Goal: Information Seeking & Learning: Learn about a topic

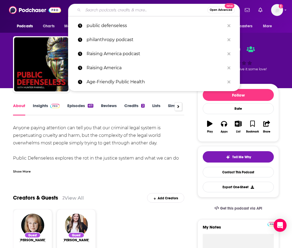
click at [132, 7] on input "Search podcasts, credits, & more..." at bounding box center [145, 10] width 124 height 9
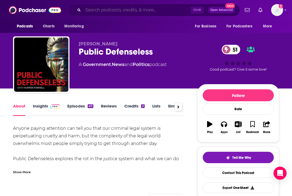
click at [110, 12] on input "Search podcasts, credits, & more..." at bounding box center [137, 10] width 108 height 9
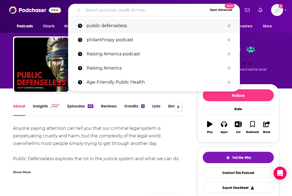
click at [114, 31] on p "public defenseless" at bounding box center [155, 26] width 138 height 14
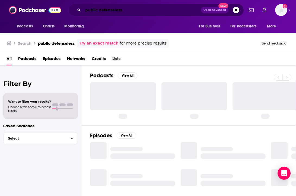
click at [104, 14] on input "public defenseless" at bounding box center [142, 10] width 118 height 9
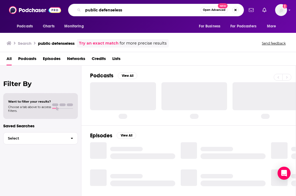
click at [104, 9] on input "public defenseless" at bounding box center [141, 10] width 117 height 9
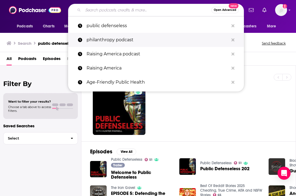
click at [114, 43] on p "philanthropy podcast" at bounding box center [157, 40] width 142 height 14
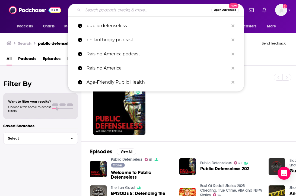
type input "philanthropy podcast"
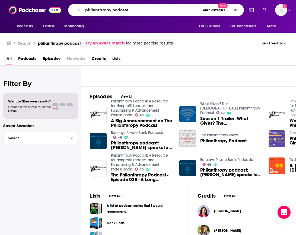
scroll to position [54, 0]
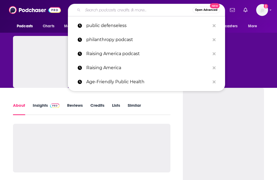
click at [97, 8] on input "Search podcasts, credits, & more..." at bounding box center [138, 10] width 110 height 9
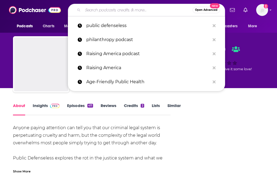
paste input "On The Issues with [PERSON_NAME]"
type input "On The Issues with [PERSON_NAME]"
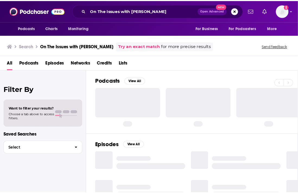
scroll to position [11, 0]
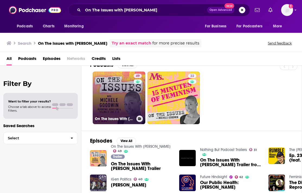
click at [121, 112] on link "49 On The Issues With [PERSON_NAME]" at bounding box center [119, 98] width 53 height 53
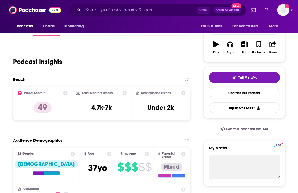
scroll to position [81, 0]
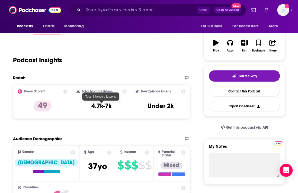
click at [92, 106] on h3 "4.7k-7k" at bounding box center [101, 106] width 20 height 8
copy div "4.7k-7k"
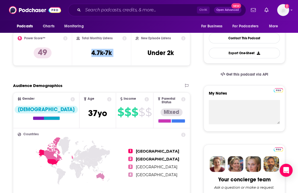
scroll to position [190, 0]
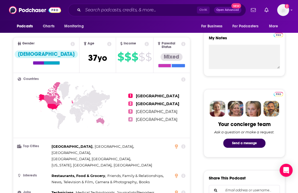
click at [147, 93] on span "United States" at bounding box center [157, 95] width 43 height 5
click at [55, 92] on icon at bounding box center [73, 115] width 111 height 67
click at [50, 95] on icon at bounding box center [53, 94] width 18 height 24
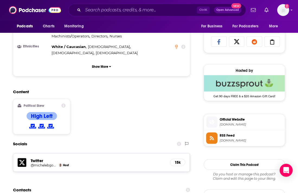
scroll to position [244, 0]
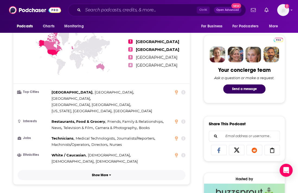
click at [105, 173] on p "Show More" at bounding box center [100, 175] width 16 height 4
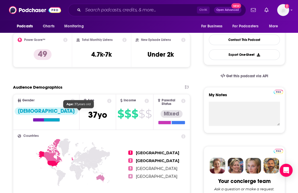
scroll to position [108, 0]
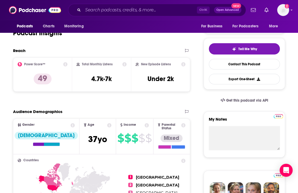
click at [141, 64] on h2 "New Episode Listens" at bounding box center [156, 64] width 30 height 4
drag, startPoint x: 159, startPoint y: 64, endPoint x: 171, endPoint y: 64, distance: 11.9
click at [171, 64] on div "New Episode Listens" at bounding box center [160, 64] width 50 height 4
click at [172, 63] on div "New Episode Listens" at bounding box center [160, 64] width 50 height 4
drag, startPoint x: 172, startPoint y: 63, endPoint x: 143, endPoint y: 64, distance: 28.5
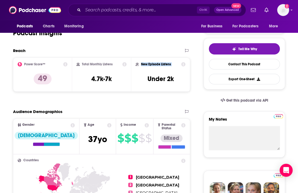
click at [143, 64] on div "New Episode Listens" at bounding box center [160, 64] width 50 height 4
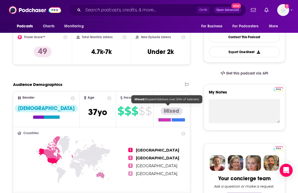
click at [168, 110] on div "Mixed" at bounding box center [171, 111] width 22 height 8
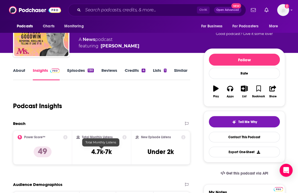
scroll to position [0, 0]
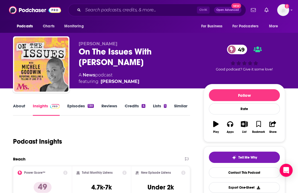
click at [113, 109] on link "Reviews" at bounding box center [109, 109] width 16 height 12
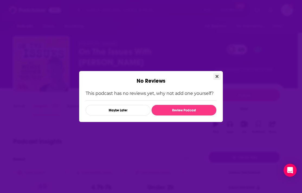
click at [218, 75] on button "Close" at bounding box center [216, 76] width 7 height 7
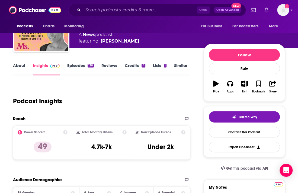
scroll to position [27, 0]
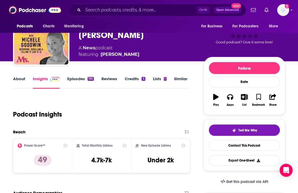
click at [83, 79] on link "Episodes 130" at bounding box center [80, 82] width 27 height 12
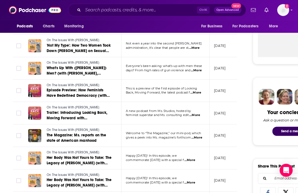
scroll to position [325, 0]
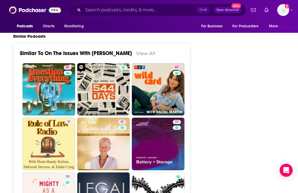
scroll to position [816, 0]
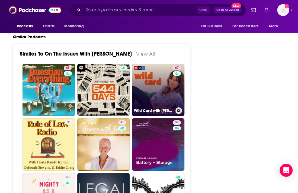
click at [163, 83] on link "67 Wild Card with Rachel Martin" at bounding box center [158, 90] width 53 height 53
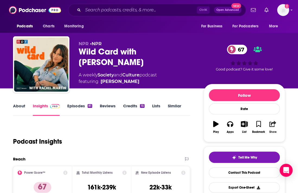
click at [274, 128] on button "Share" at bounding box center [273, 127] width 14 height 20
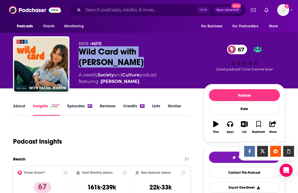
drag, startPoint x: 102, startPoint y: 61, endPoint x: 81, endPoint y: 51, distance: 22.8
click at [80, 51] on div "Wild Card with Rachel Martin 67" at bounding box center [137, 56] width 116 height 21
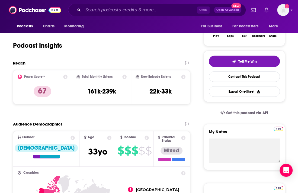
scroll to position [190, 0]
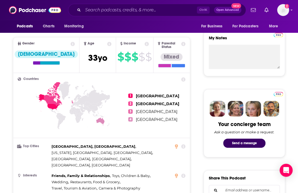
type input "https://www.podchaser.com/podcasts/on-the-issues-with-michele-goo-1307850"
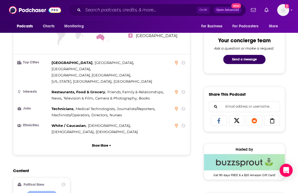
scroll to position [244, 0]
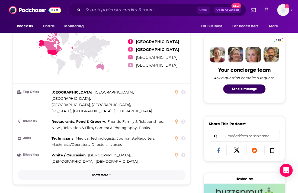
click at [106, 170] on button "Show More" at bounding box center [102, 175] width 168 height 10
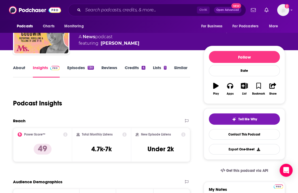
scroll to position [0, 0]
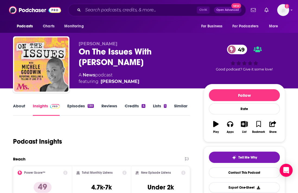
click at [80, 105] on link "Episodes 130" at bounding box center [80, 109] width 27 height 12
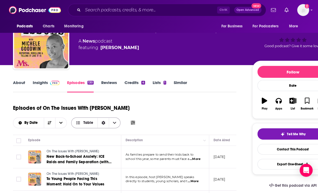
scroll to position [27, 0]
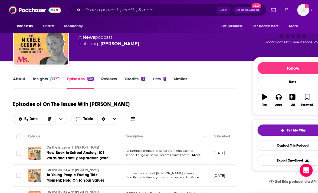
click at [18, 79] on link "About" at bounding box center [19, 82] width 12 height 12
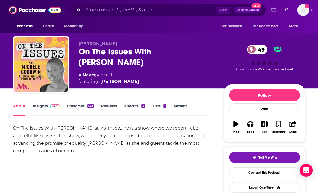
click at [42, 107] on link "Insights" at bounding box center [46, 109] width 27 height 12
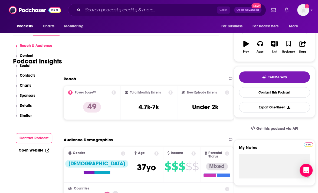
scroll to position [81, 0]
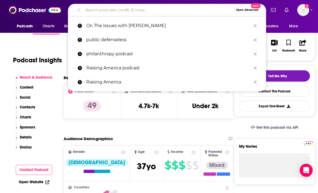
click at [97, 6] on input "Search podcasts, credits, & more..." at bounding box center [158, 10] width 151 height 9
paste input "Looking Back, Moving Forward"
type input "Looking Back, Moving Forward"
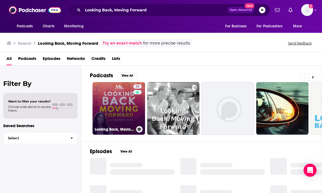
click at [112, 98] on link "28 Looking Back, Moving Forward" at bounding box center [119, 108] width 53 height 53
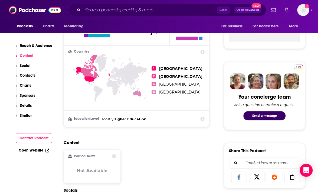
scroll to position [217, 0]
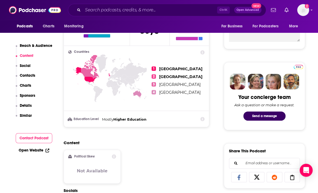
click at [25, 69] on button "Social" at bounding box center [23, 68] width 15 height 10
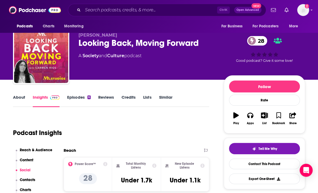
scroll to position [0, 0]
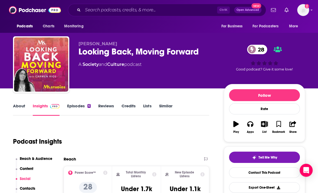
click at [79, 107] on link "Episodes 6" at bounding box center [79, 109] width 24 height 12
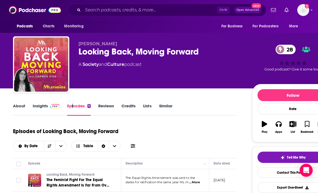
click at [73, 105] on link "Episodes 6" at bounding box center [79, 109] width 24 height 12
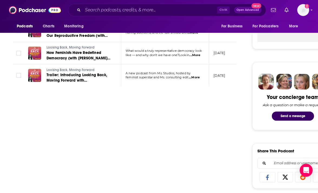
scroll to position [163, 0]
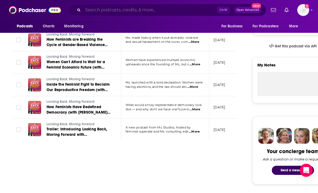
click at [127, 9] on input "Search podcasts, credits, & more..." at bounding box center [150, 10] width 134 height 9
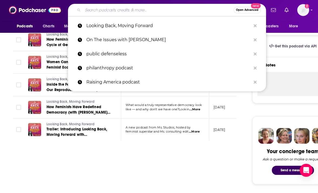
paste input "Momsrising"
type input "Momsrising"
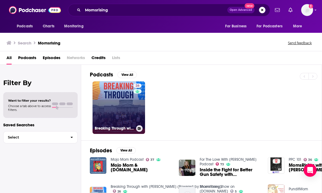
click at [125, 111] on link "26 Breaking Through with Kristin Rowe-Finkbeiner (Powered by MomsRising)" at bounding box center [119, 107] width 53 height 53
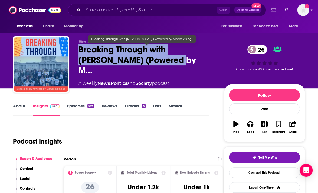
drag, startPoint x: 85, startPoint y: 47, endPoint x: 143, endPoint y: 57, distance: 59.3
click at [143, 57] on div "We Act Radio Breaking Through with Kristin Rowe-Finkbeiner (Powered by M… 26 A …" at bounding box center [159, 65] width 292 height 59
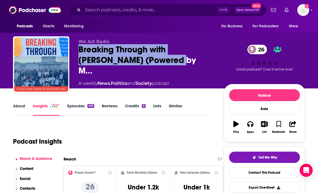
copy h2 "Breaking Through with Kristin Rowe-Finkbeiner"
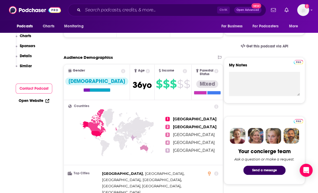
scroll to position [54, 0]
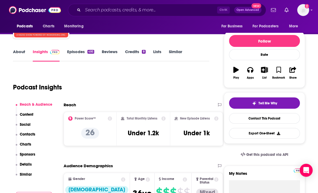
click at [77, 50] on link "Episodes 495" at bounding box center [80, 55] width 27 height 12
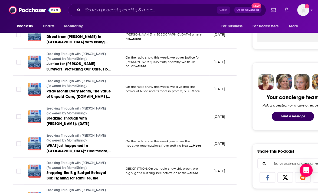
scroll to position [217, 0]
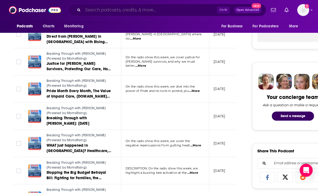
click at [133, 9] on input "Search podcasts, credits, & more..." at bounding box center [150, 10] width 134 height 9
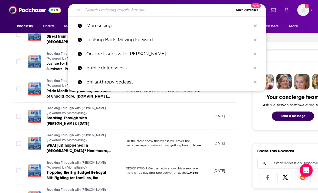
paste input "Becoming the Vision"
type input "Becoming the Vision"
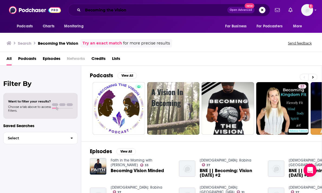
click at [126, 12] on input "Becoming the Vision" at bounding box center [155, 10] width 145 height 9
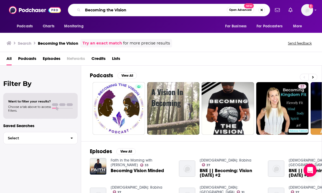
click at [126, 12] on input "Becoming the Vision" at bounding box center [155, 10] width 144 height 9
type input "health affairs"
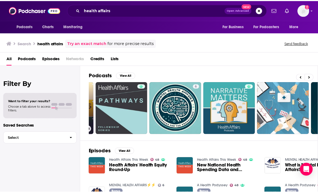
scroll to position [0, 265]
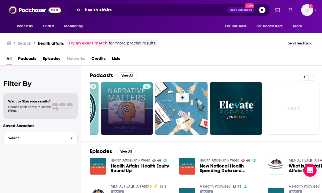
drag, startPoint x: 145, startPoint y: 88, endPoint x: 135, endPoint y: 96, distance: 12.5
click at [131, 114] on link "Health Affairs Narrative Matters" at bounding box center [127, 108] width 53 height 53
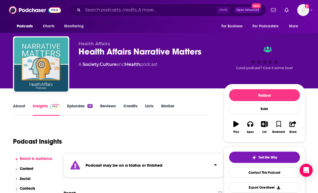
click at [140, 51] on div "Health Affairs Narrative Matters" at bounding box center [147, 51] width 137 height 11
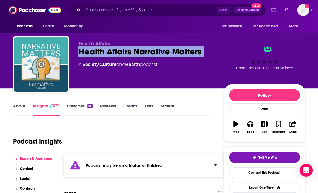
click at [140, 51] on div "Health Affairs Narrative Matters" at bounding box center [147, 51] width 137 height 11
copy div "Health Affairs Narrative Matters"
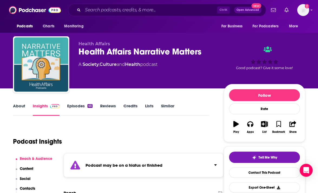
drag, startPoint x: 142, startPoint y: 69, endPoint x: 141, endPoint y: 60, distance: 9.0
click at [142, 69] on div "Health Affairs Health Affairs Narrative Matters A Society , Culture and Health …" at bounding box center [147, 62] width 137 height 43
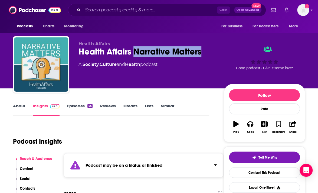
drag, startPoint x: 135, startPoint y: 53, endPoint x: 201, endPoint y: 55, distance: 66.4
click at [201, 55] on div "Health Affairs Narrative Matters" at bounding box center [147, 51] width 137 height 11
copy h2 "Narrative Matters"
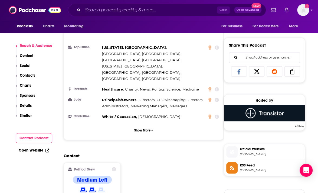
scroll to position [325, 0]
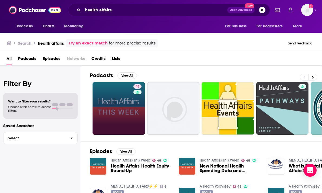
click at [125, 116] on link "48" at bounding box center [119, 108] width 53 height 53
click at [101, 96] on link "48 Health Affairs This Week" at bounding box center [119, 108] width 53 height 53
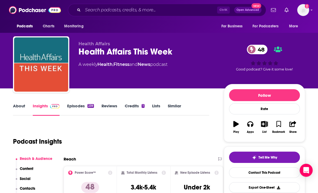
click at [72, 104] on link "Episodes 239" at bounding box center [80, 109] width 27 height 12
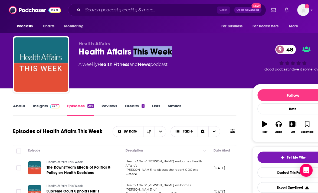
drag, startPoint x: 169, startPoint y: 51, endPoint x: 187, endPoint y: 53, distance: 18.0
click at [187, 53] on div "Health Affairs This Week 48" at bounding box center [161, 51] width 165 height 11
copy h2 "This Week"
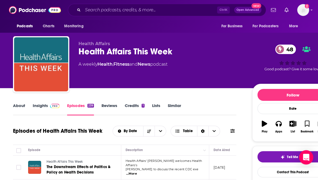
click at [277, 163] on div "Open Intercom Messenger" at bounding box center [306, 158] width 14 height 14
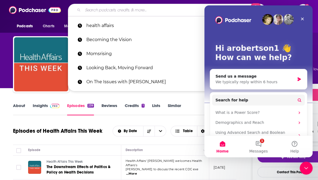
click at [119, 11] on input "Search podcasts, credits, & more..." at bounding box center [158, 10] width 151 height 9
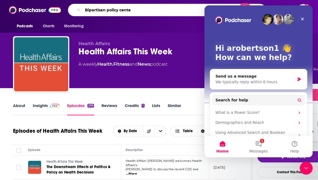
type input "Bipartisan policy center"
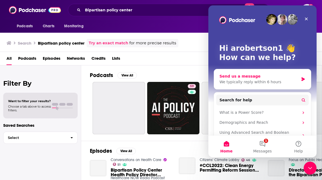
click at [277, 76] on div "Send us a message" at bounding box center [259, 77] width 79 height 6
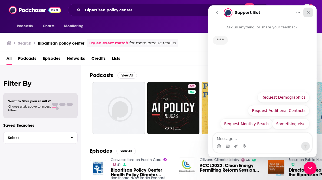
click at [277, 12] on icon "Close" at bounding box center [308, 12] width 3 height 3
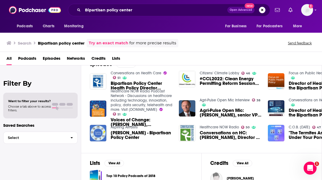
scroll to position [34, 0]
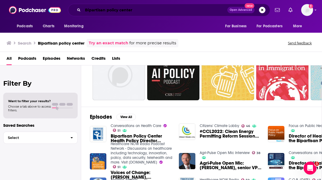
click at [162, 9] on input "Bipartisan policy center" at bounding box center [155, 10] width 145 height 9
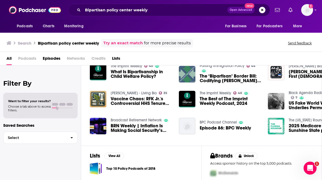
scroll to position [43, 0]
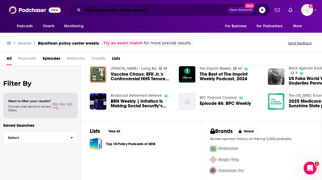
click at [134, 9] on input "Bipartisan policy center weekly" at bounding box center [155, 10] width 145 height 9
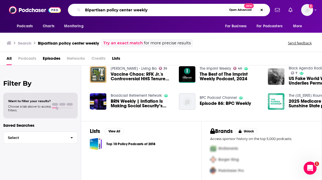
click at [134, 9] on input "Bipartisan policy center weekly" at bounding box center [155, 10] width 144 height 9
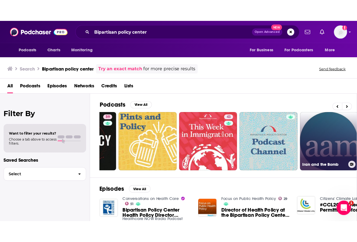
scroll to position [0, 95]
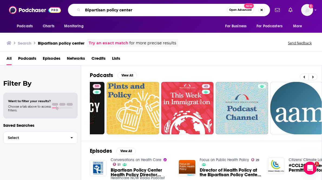
click at [121, 10] on input "Bipartisan policy center" at bounding box center [155, 10] width 144 height 9
click at [88, 10] on input "Bipartisan policy center" at bounding box center [155, 10] width 144 height 9
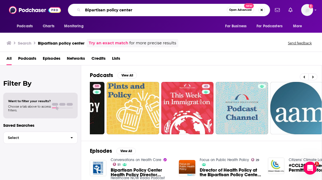
click at [88, 10] on input "Bipartisan policy center" at bounding box center [155, 10] width 144 height 9
click at [87, 11] on input "BiNPORpartisan policy center" at bounding box center [155, 10] width 144 height 9
type input "policy center"
click at [87, 11] on input "policy center" at bounding box center [155, 10] width 144 height 9
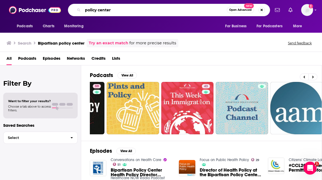
click at [87, 11] on input "policy center" at bounding box center [155, 10] width 144 height 9
type input "NPR all things considered"
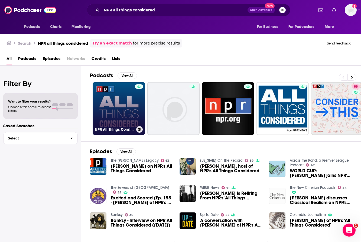
click at [117, 105] on link "NPR All Things Considered" at bounding box center [119, 108] width 53 height 53
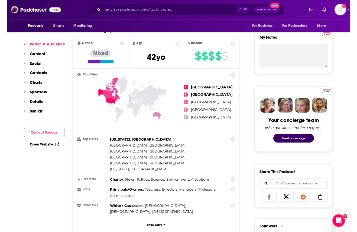
scroll to position [190, 0]
